Goal: Find contact information: Find contact information

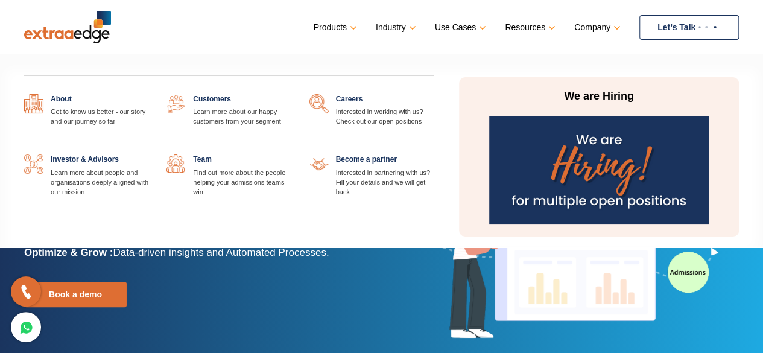
click at [433, 94] on link at bounding box center [433, 94] width 0 height 0
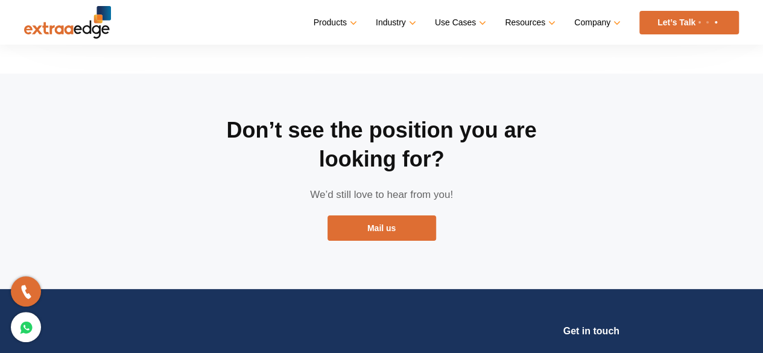
scroll to position [2303, 0]
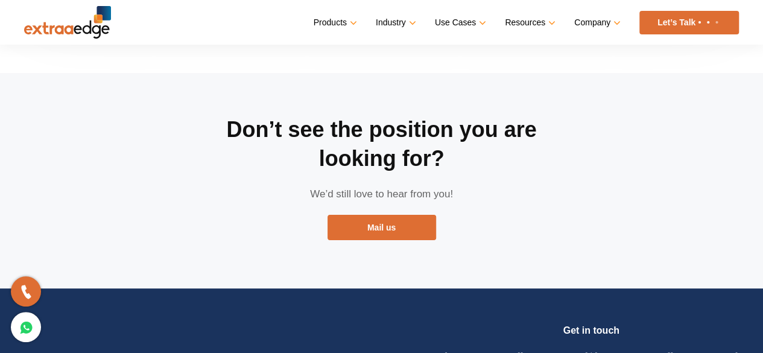
click at [368, 195] on div "Don’t see the position you are looking for? We’d still love to hear from you! M…" at bounding box center [382, 180] width 362 height 215
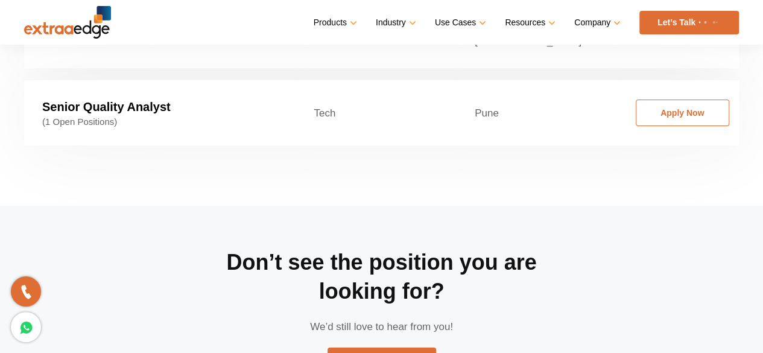
scroll to position [2171, 0]
click at [386, 347] on link "Mail us" at bounding box center [381, 359] width 109 height 25
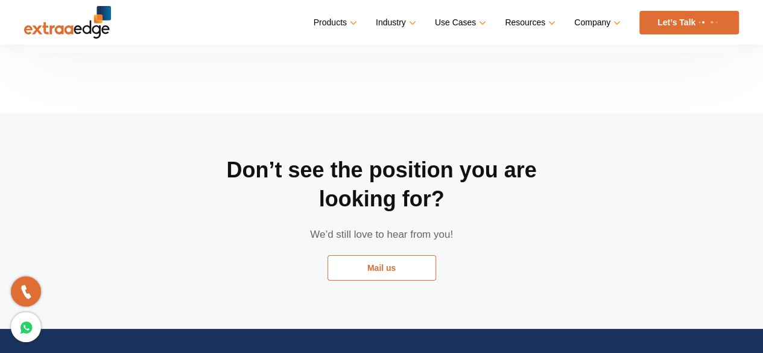
scroll to position [2264, 0]
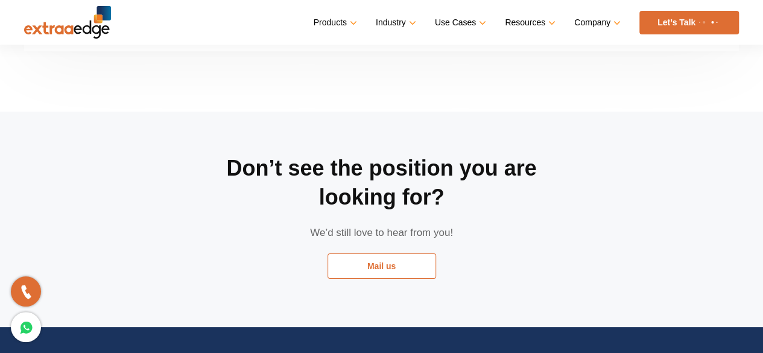
click at [382, 253] on link "Mail us" at bounding box center [381, 265] width 109 height 25
drag, startPoint x: 382, startPoint y: 209, endPoint x: 386, endPoint y: 226, distance: 17.4
click at [386, 253] on link "Mail us" at bounding box center [381, 265] width 109 height 25
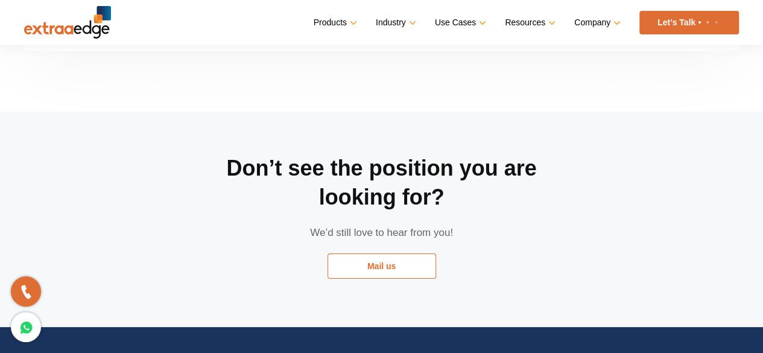
click at [386, 253] on link "Mail us" at bounding box center [381, 265] width 109 height 25
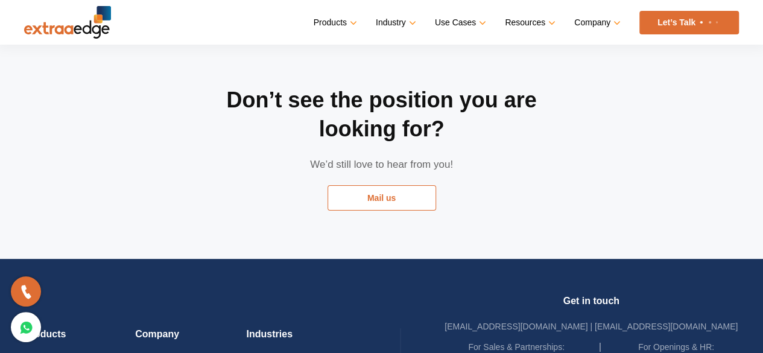
scroll to position [2333, 0]
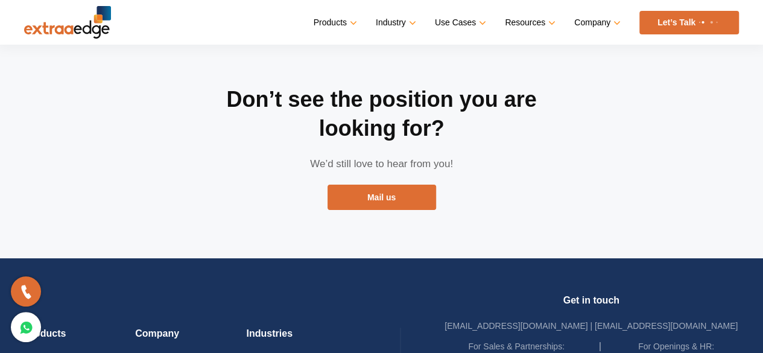
click at [400, 167] on div "Don’t see the position you are looking for? We’d still love to hear from you! M…" at bounding box center [382, 150] width 362 height 215
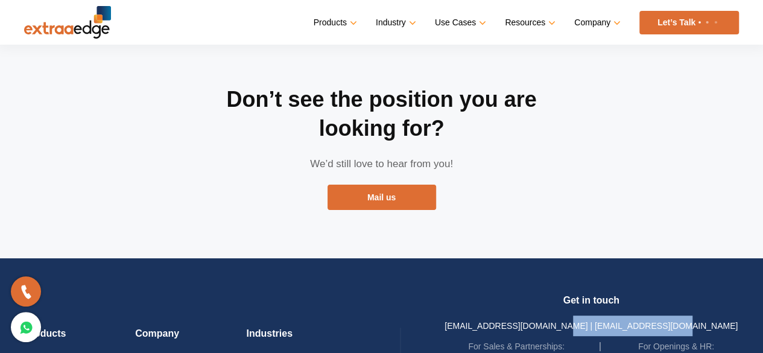
drag, startPoint x: 702, startPoint y: 280, endPoint x: 591, endPoint y: 280, distance: 110.3
click at [591, 294] on div "Get in touch sales@theextraaedge.com | hiring@theextraaedge.com For Sales & Par…" at bounding box center [590, 335] width 295 height 83
click at [591, 321] on link "[EMAIL_ADDRESS][DOMAIN_NAME] | [EMAIL_ADDRESS][DOMAIN_NAME]" at bounding box center [590, 326] width 293 height 10
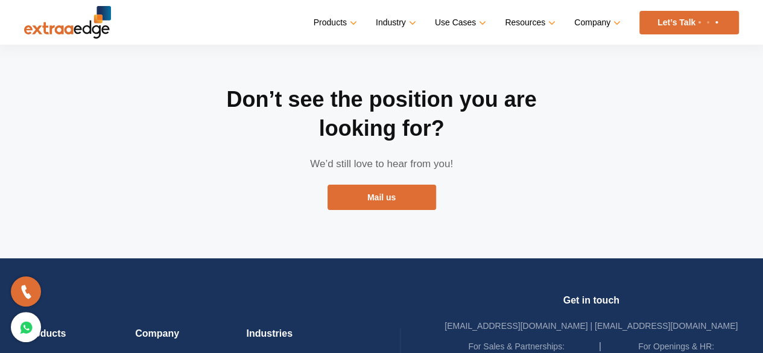
drag, startPoint x: 707, startPoint y: 321, endPoint x: 645, endPoint y: 315, distance: 63.0
click at [645, 336] on li "For Openings & HR: 8956755927" at bounding box center [675, 356] width 125 height 41
copy link "8956755927"
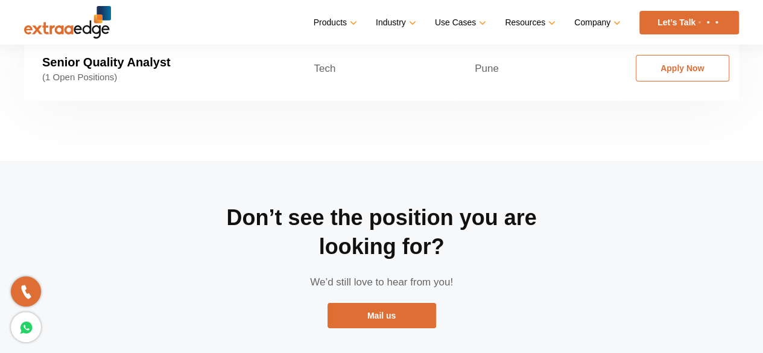
scroll to position [2196, 0]
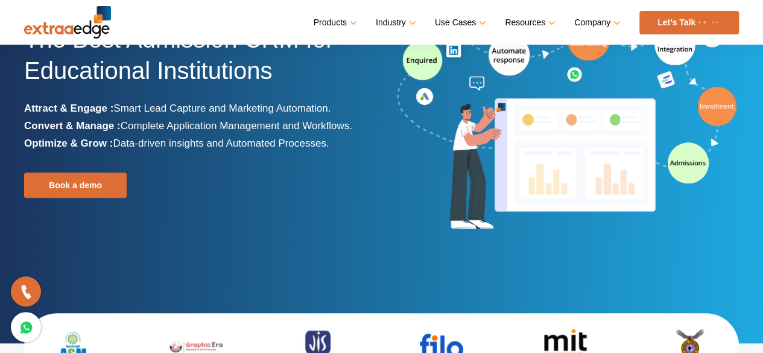
scroll to position [110, 0]
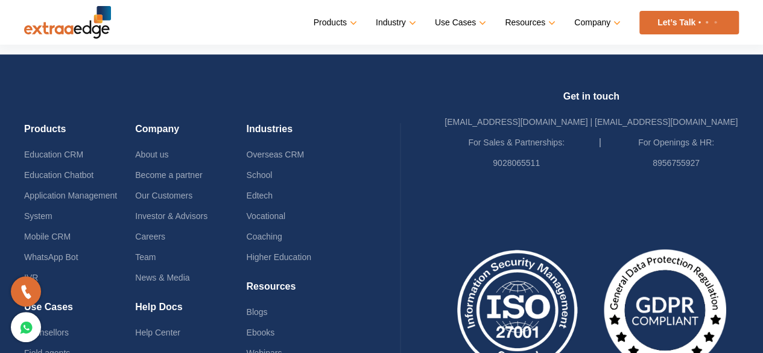
scroll to position [2962, 0]
